Goal: Transaction & Acquisition: Purchase product/service

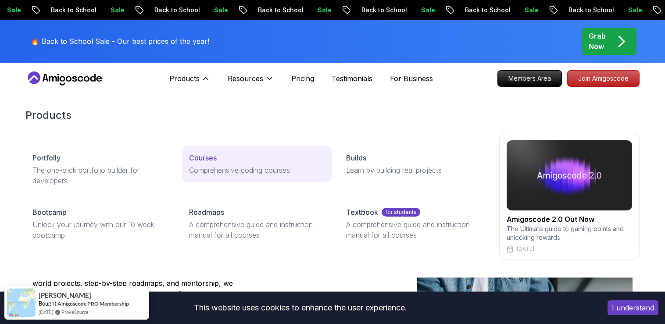
click at [215, 162] on p "Courses" at bounding box center [203, 158] width 28 height 11
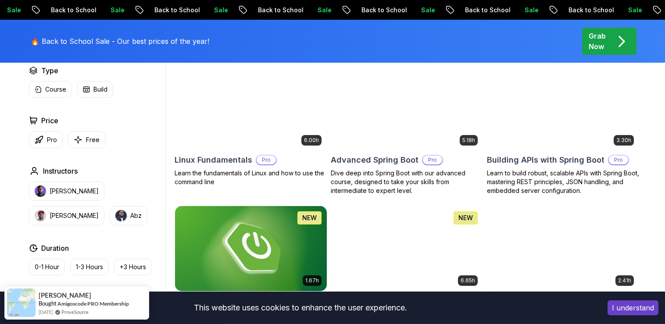
scroll to position [269, 0]
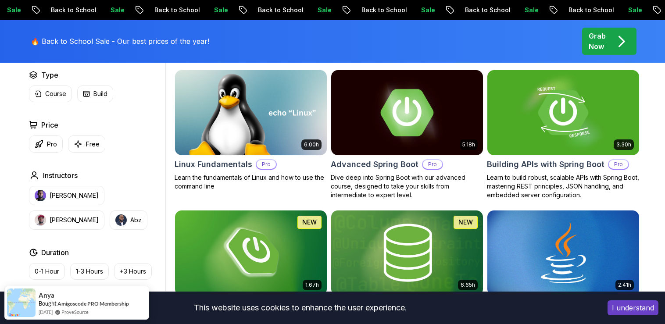
click at [389, 178] on p "Dive deep into Spring Boot with our advanced course, designed to take your skil…" at bounding box center [407, 186] width 153 height 26
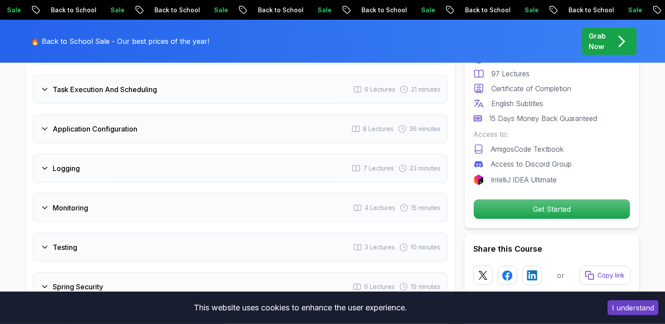
scroll to position [1432, 0]
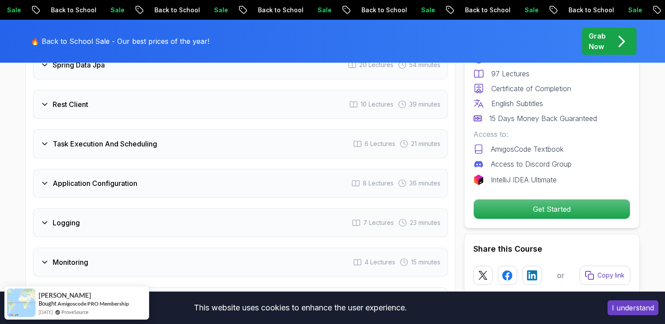
click at [44, 140] on icon at bounding box center [44, 144] width 9 height 9
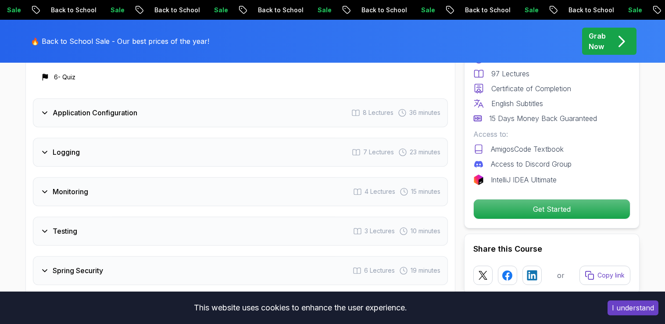
scroll to position [1548, 0]
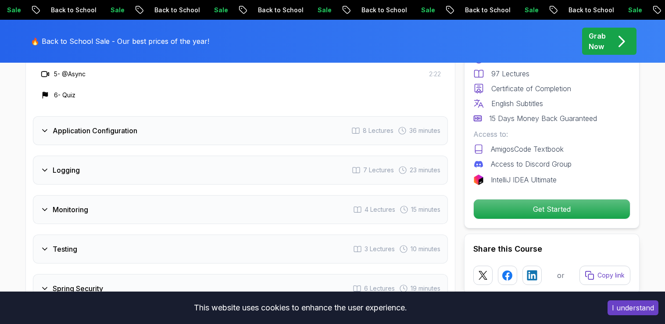
click at [47, 126] on icon at bounding box center [44, 130] width 9 height 9
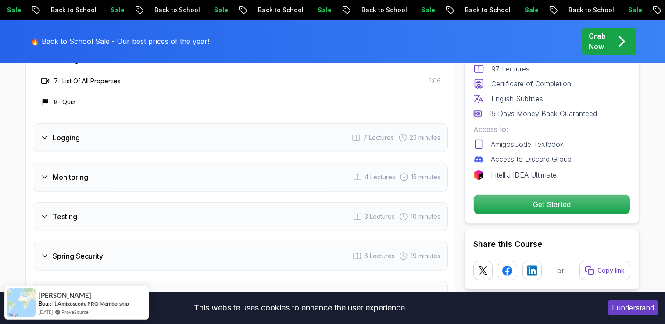
scroll to position [1637, 0]
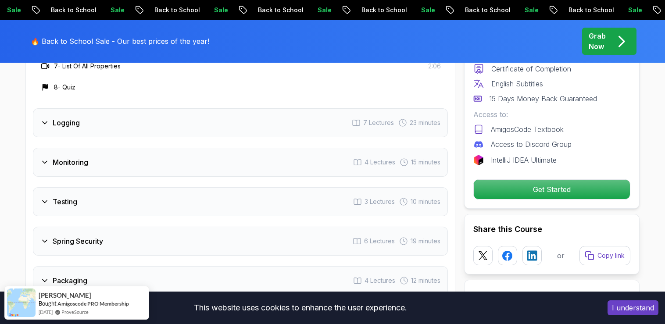
click at [46, 240] on icon at bounding box center [45, 241] width 4 height 2
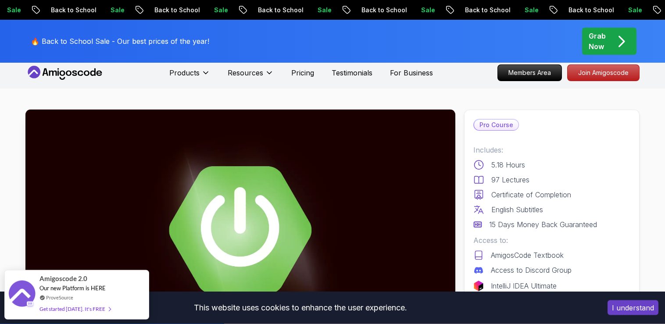
scroll to position [0, 0]
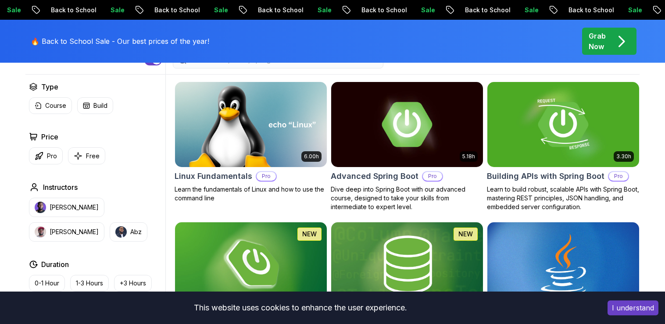
scroll to position [269, 0]
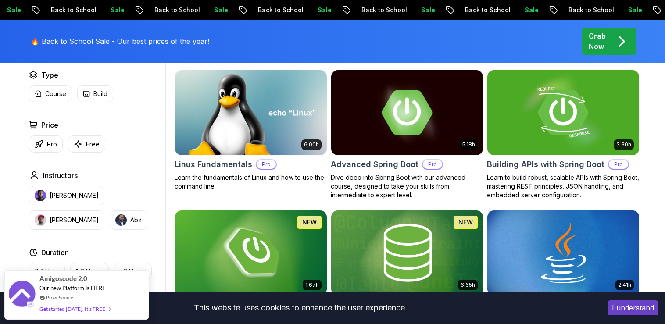
click at [629, 10] on p "Back to School" at bounding box center [659, 10] width 60 height 9
